Goal: Find contact information: Find contact information

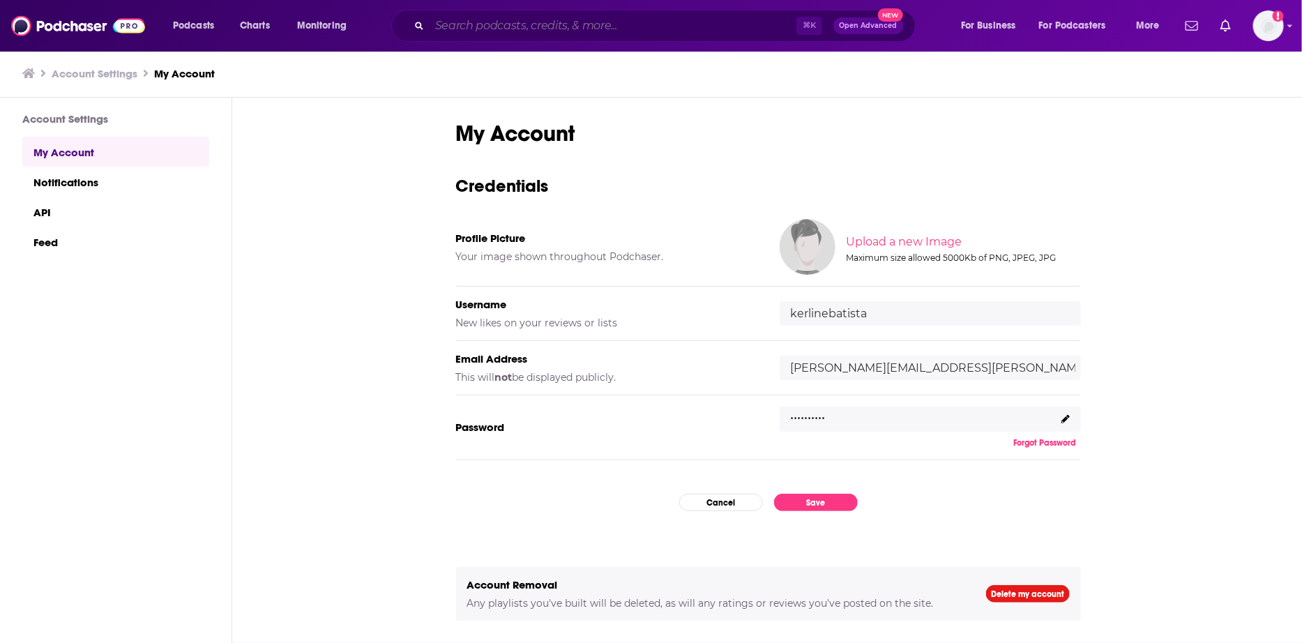
click at [534, 30] on input "Search podcasts, credits, & more..." at bounding box center [612, 26] width 367 height 22
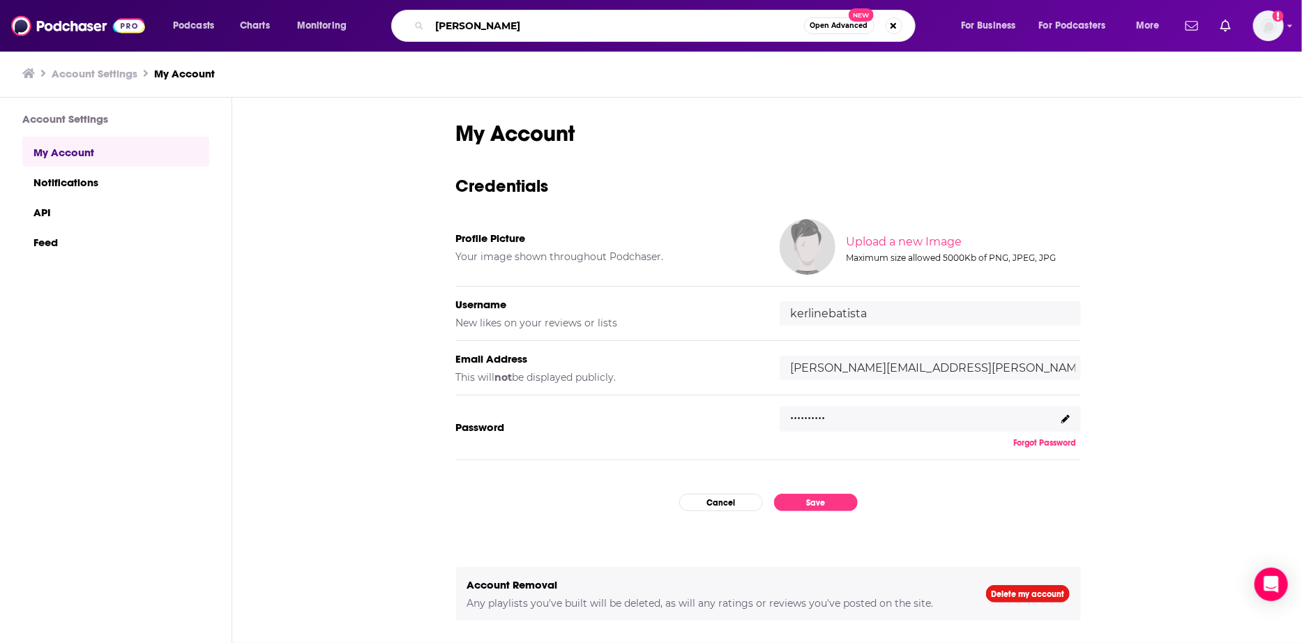
type input "[PERSON_NAME]"
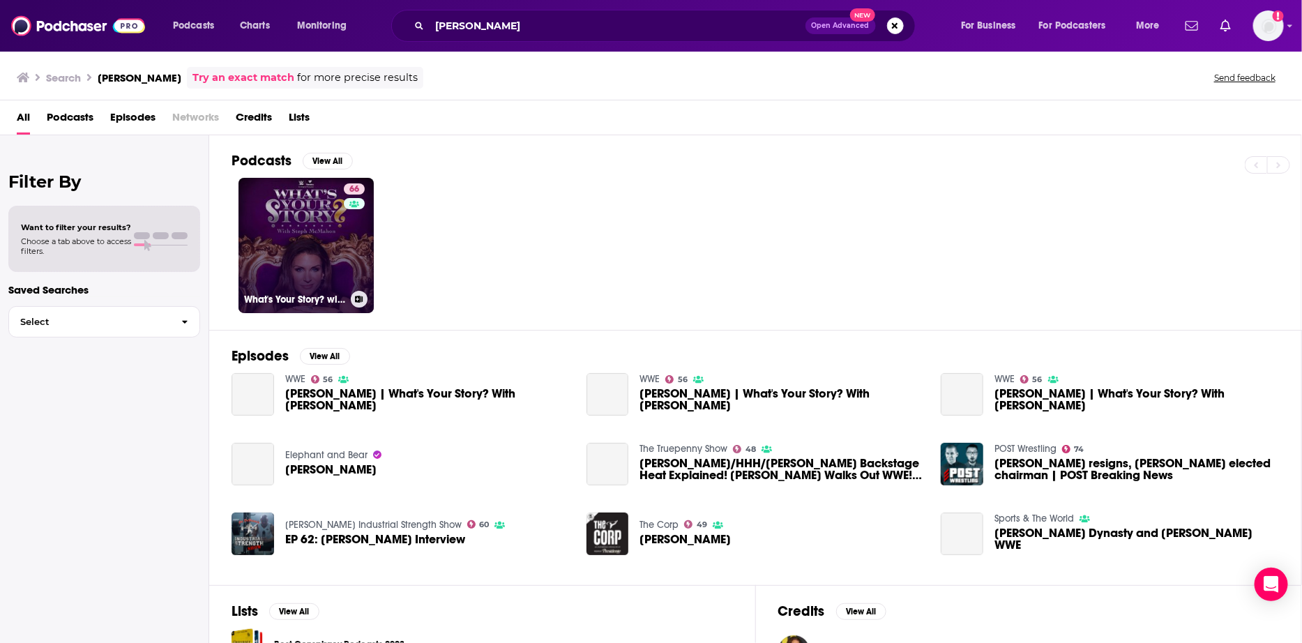
click at [311, 247] on link "66 What's Your Story? with [PERSON_NAME]" at bounding box center [305, 245] width 135 height 135
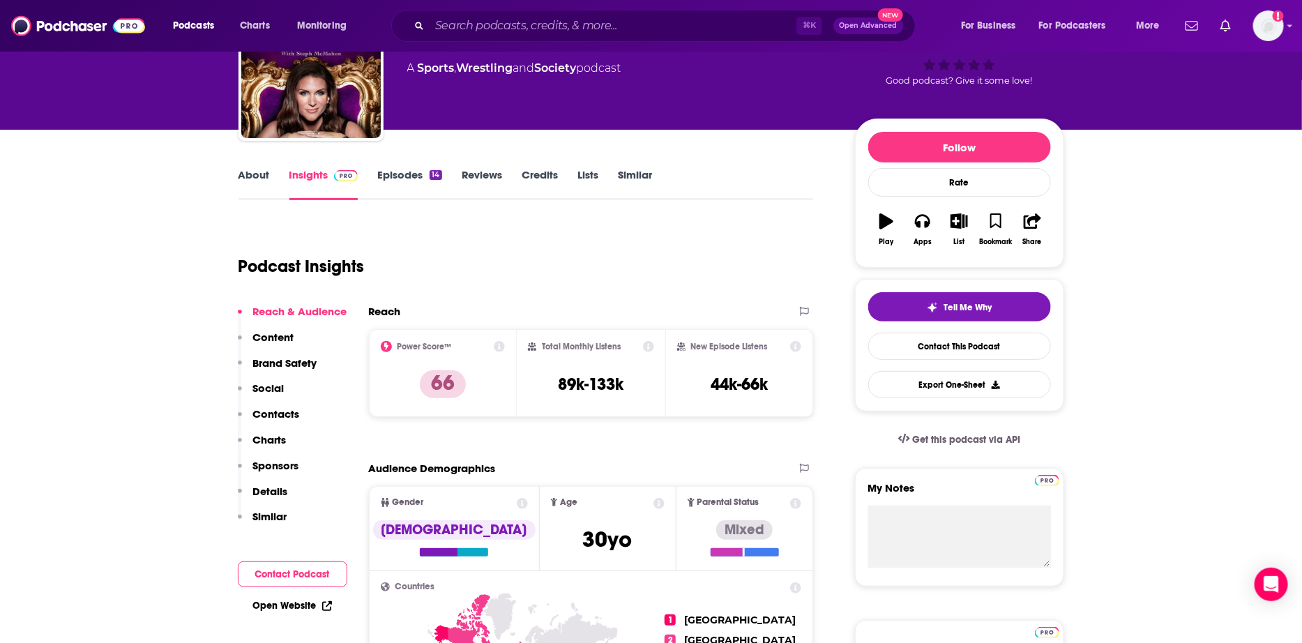
scroll to position [99, 0]
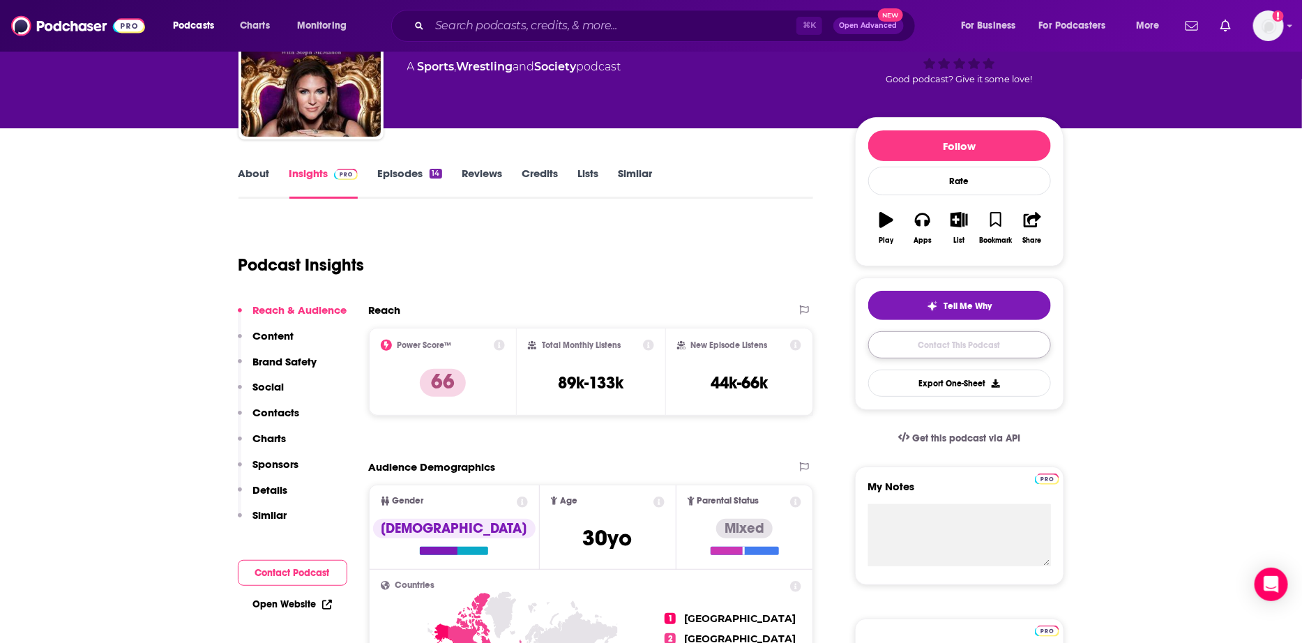
click at [927, 354] on link "Contact This Podcast" at bounding box center [959, 344] width 183 height 27
